Goal: Transaction & Acquisition: Book appointment/travel/reservation

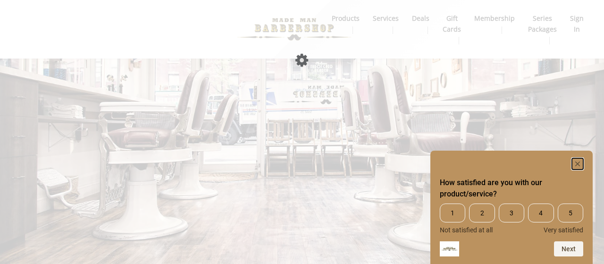
click at [577, 165] on rect "Hide survey" at bounding box center [577, 163] width 11 height 11
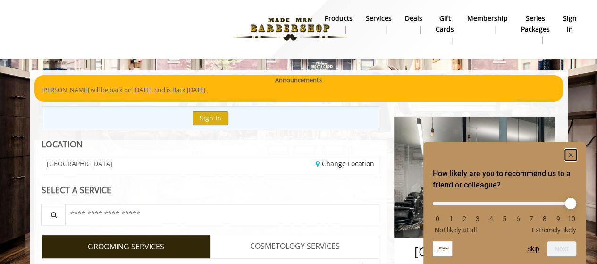
click at [570, 153] on rect "Hide survey" at bounding box center [570, 154] width 11 height 11
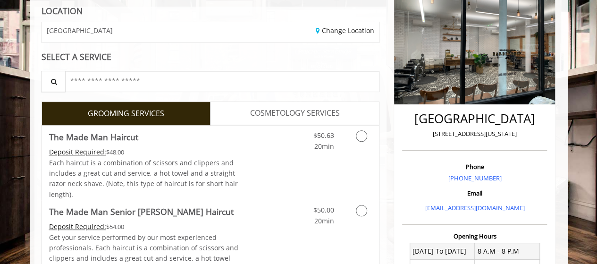
scroll to position [135, 0]
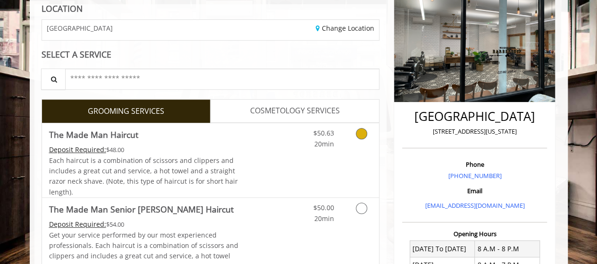
click at [357, 134] on icon "Grooming services" at bounding box center [361, 133] width 11 height 11
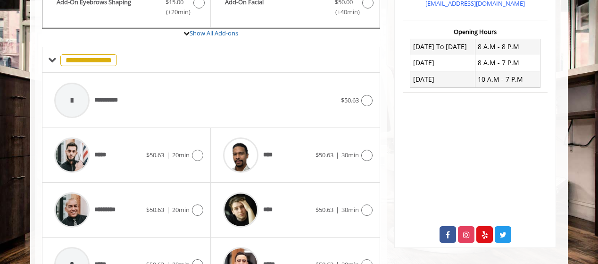
scroll to position [338, 0]
click at [196, 150] on icon at bounding box center [197, 154] width 11 height 11
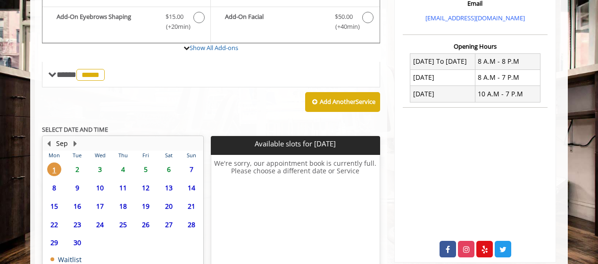
scroll to position [330, 0]
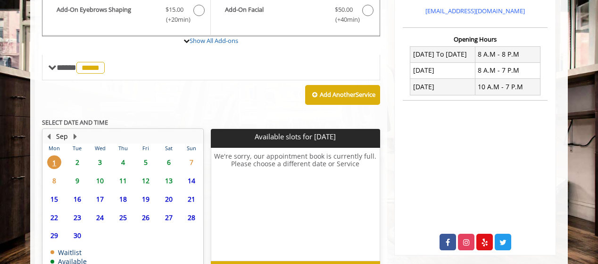
click at [78, 160] on span "2" at bounding box center [77, 162] width 14 height 14
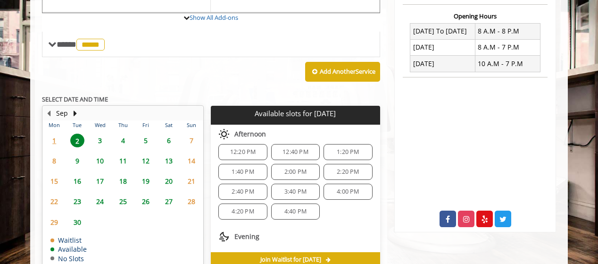
scroll to position [362, 0]
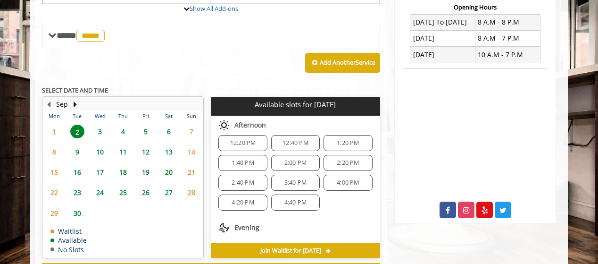
click at [294, 199] on span "4:40 PM" at bounding box center [295, 203] width 22 height 8
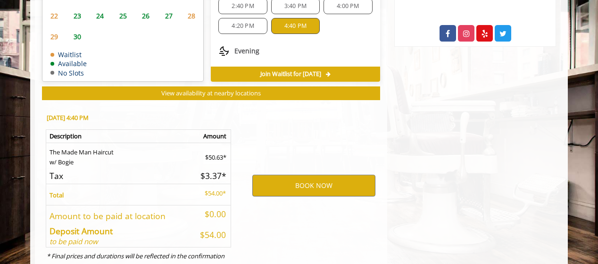
scroll to position [570, 0]
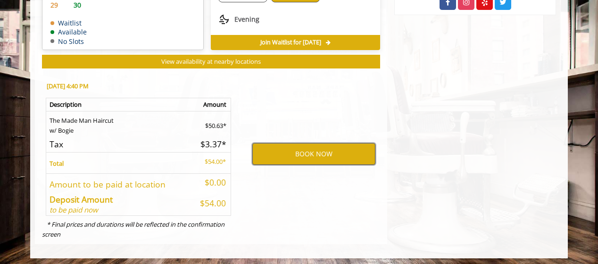
click at [290, 152] on button "BOOK NOW" at bounding box center [313, 154] width 123 height 22
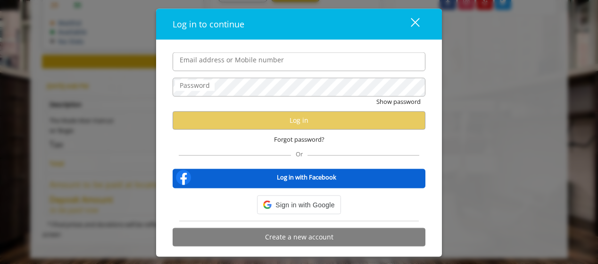
type input "**********"
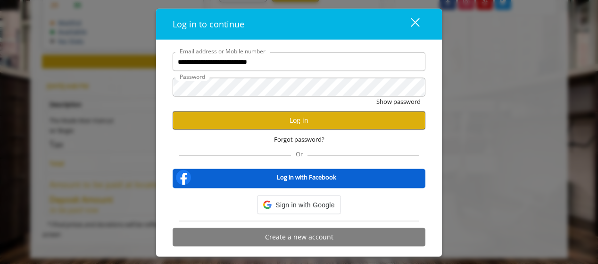
scroll to position [0, 0]
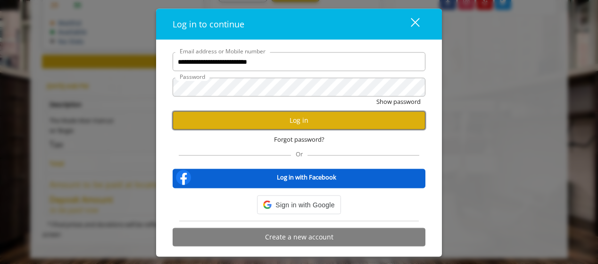
click at [278, 123] on button "Log in" at bounding box center [299, 120] width 253 height 18
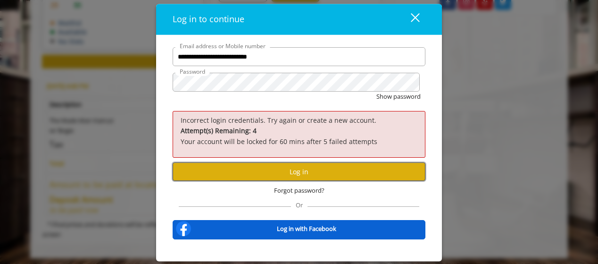
click at [283, 172] on button "Log in" at bounding box center [299, 172] width 253 height 18
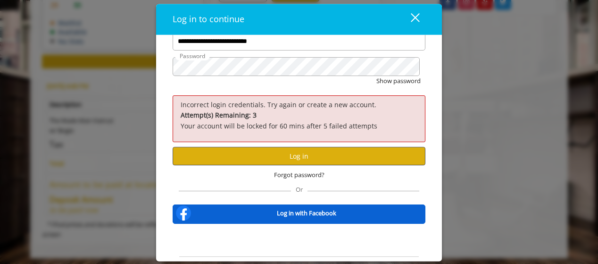
scroll to position [45, 0]
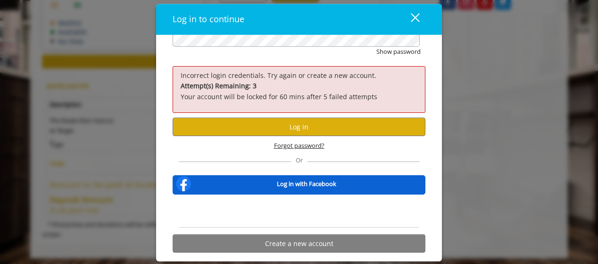
click at [295, 145] on span "Forgot password?" at bounding box center [299, 146] width 50 height 10
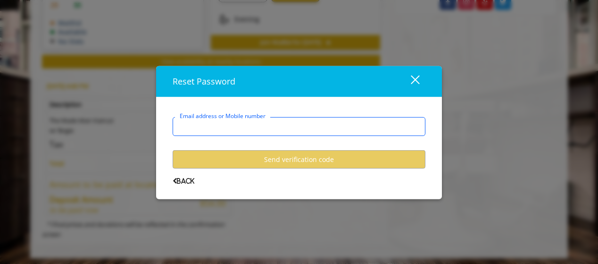
click at [275, 121] on input "Email address or Mobile number" at bounding box center [299, 126] width 253 height 19
type input "**********"
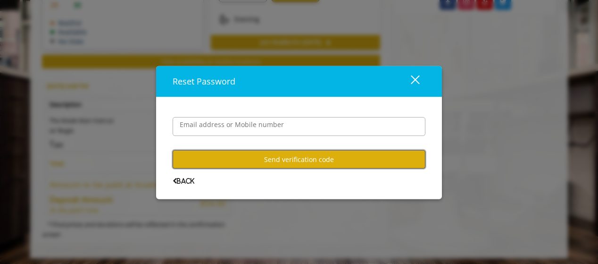
click at [274, 160] on button "Send verification code" at bounding box center [299, 159] width 253 height 18
click at [265, 157] on button "Send verification code" at bounding box center [299, 159] width 253 height 18
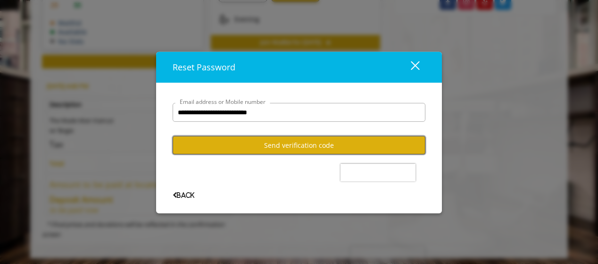
click at [298, 146] on button "Send verification code" at bounding box center [299, 145] width 253 height 18
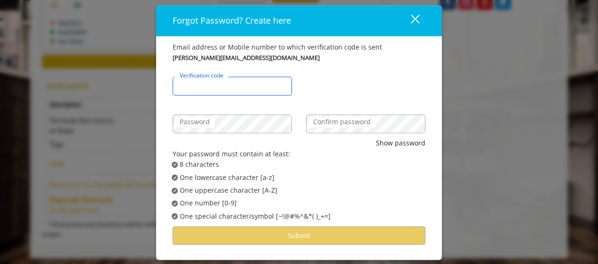
click at [249, 90] on input "Verification code" at bounding box center [232, 86] width 119 height 19
type input "******"
click at [325, 121] on label "Confirm password" at bounding box center [341, 122] width 67 height 10
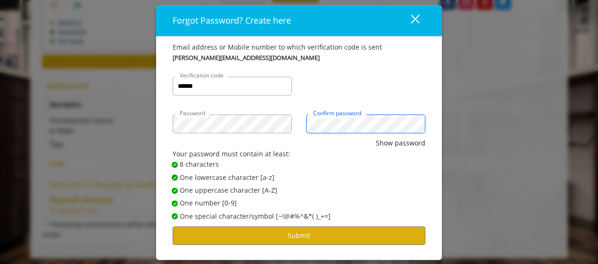
click at [376, 138] on button "Show password" at bounding box center [401, 143] width 50 height 10
click at [300, 232] on button "Submit" at bounding box center [299, 235] width 253 height 18
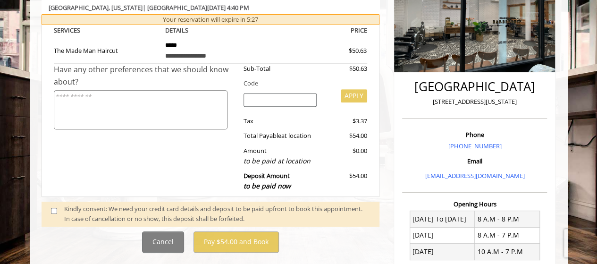
scroll to position [166, 0]
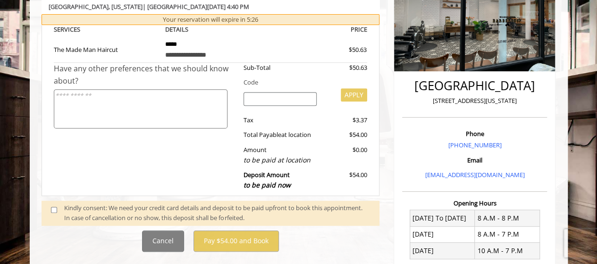
click at [164, 214] on div "Kindly consent: We need your credit card details and deposit to be paid upfront…" at bounding box center [217, 213] width 306 height 20
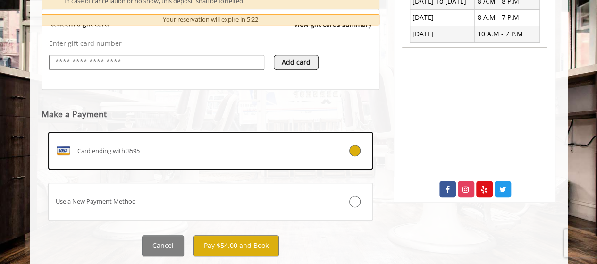
scroll to position [383, 0]
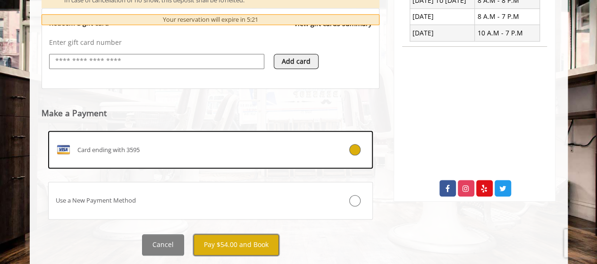
click at [259, 240] on button "Pay $54.00 and Book" at bounding box center [235, 244] width 85 height 21
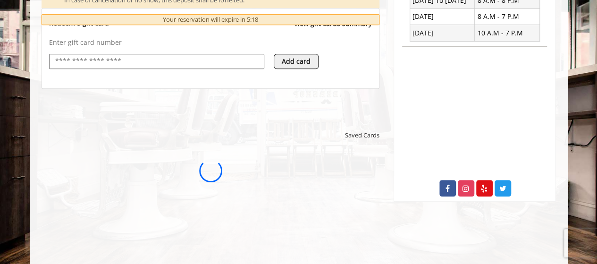
scroll to position [0, 0]
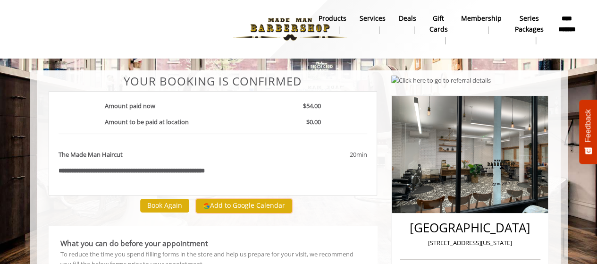
click at [240, 207] on button "Add to Google Calendar" at bounding box center [244, 206] width 96 height 14
